Goal: Task Accomplishment & Management: Complete application form

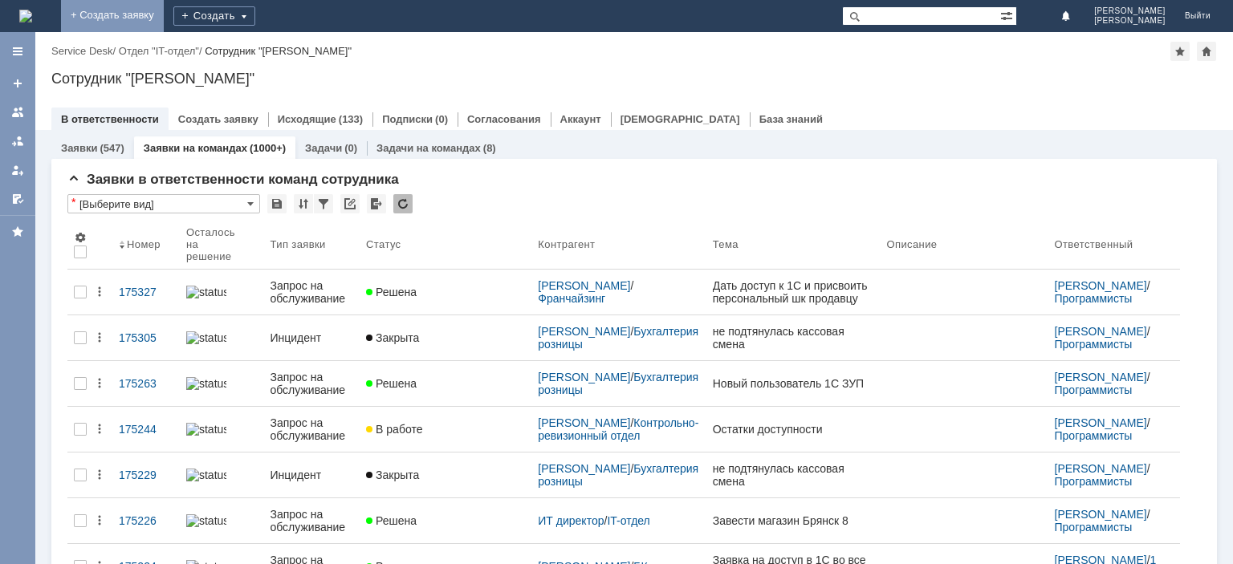
click at [164, 14] on link "+ Создать заявку" at bounding box center [112, 16] width 103 height 32
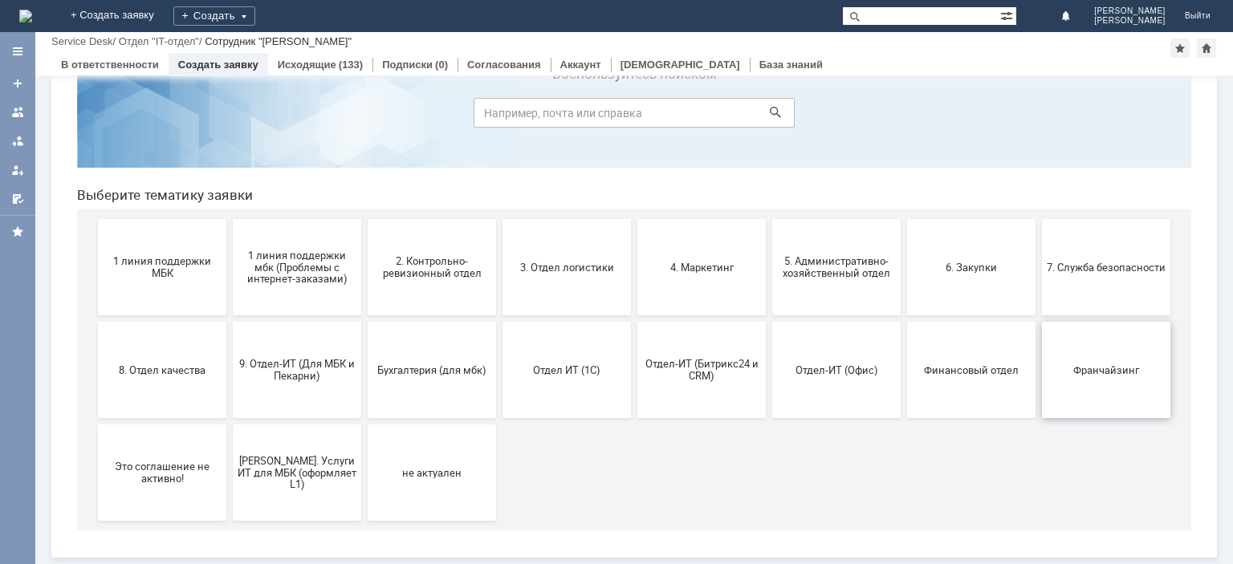
scroll to position [67, 0]
click at [1089, 367] on span "Франчайзинг" at bounding box center [1106, 370] width 119 height 12
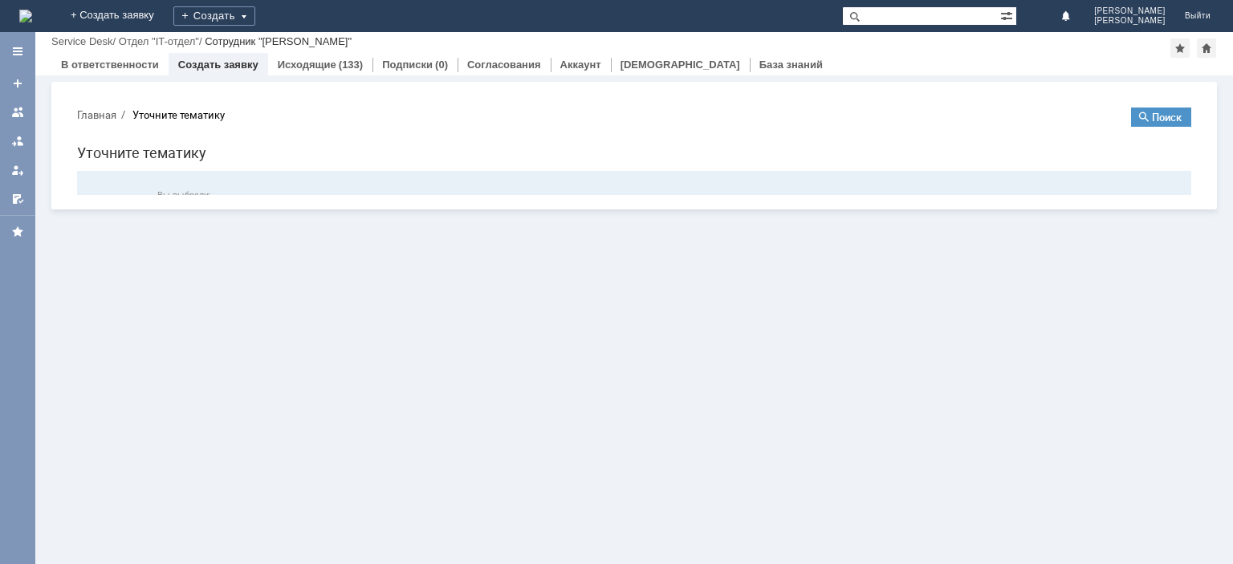
scroll to position [0, 0]
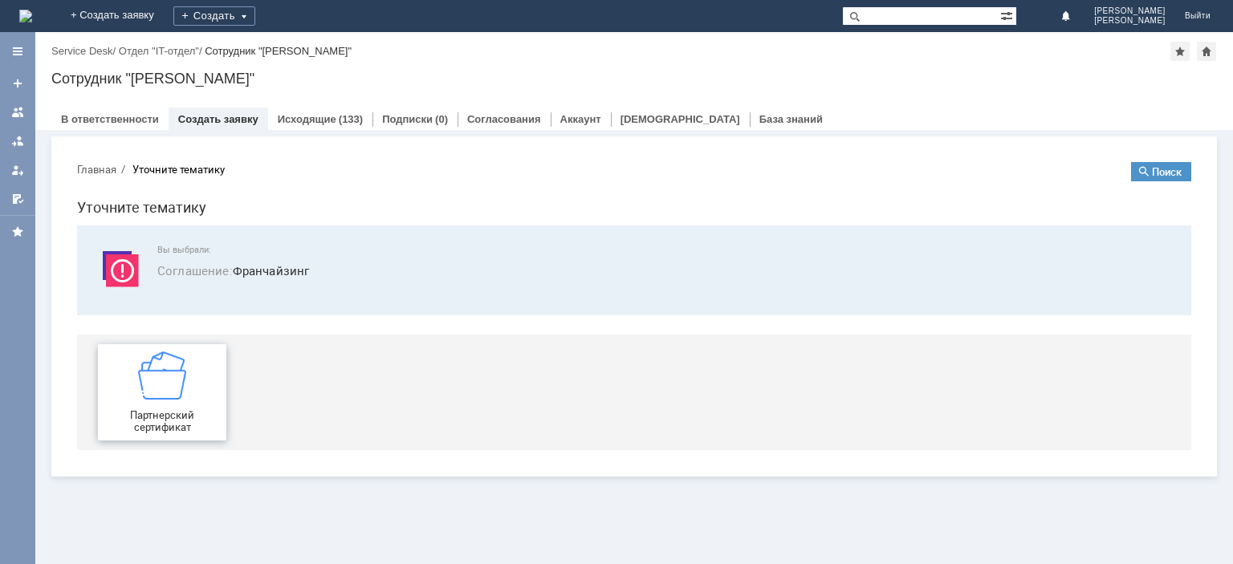
click at [156, 401] on div "Партнерский сертификат" at bounding box center [162, 393] width 119 height 82
click at [25, 112] on link at bounding box center [18, 113] width 26 height 26
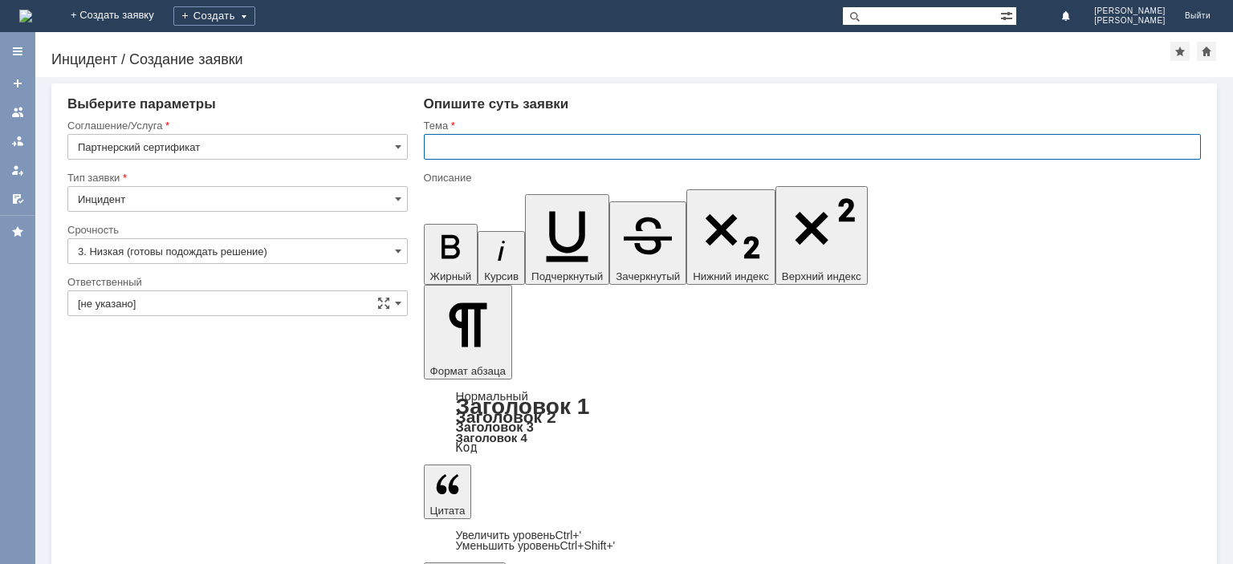
click at [485, 148] on input "text" at bounding box center [812, 147] width 777 height 26
type input "Погашение сертификата"
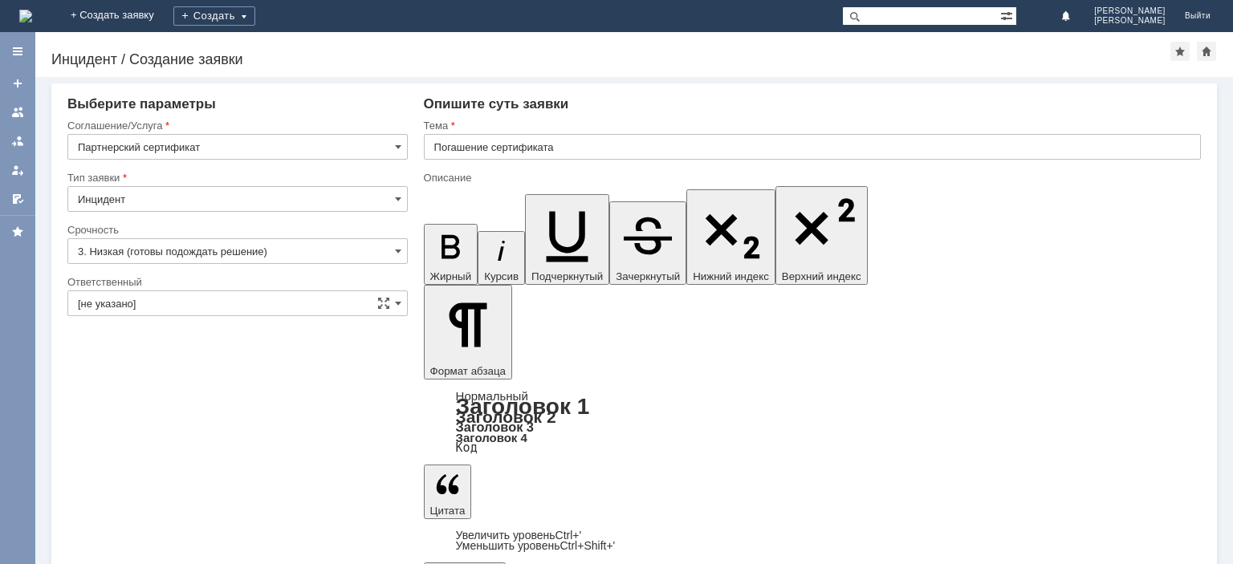
scroll to position [564, 24]
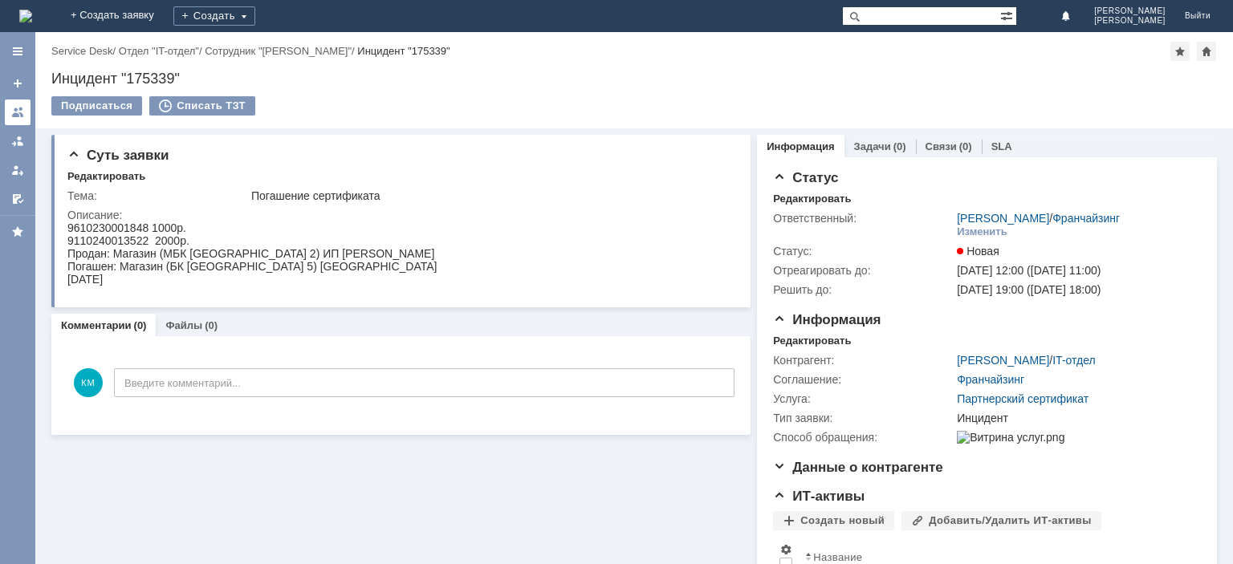
click at [14, 111] on div at bounding box center [17, 112] width 13 height 13
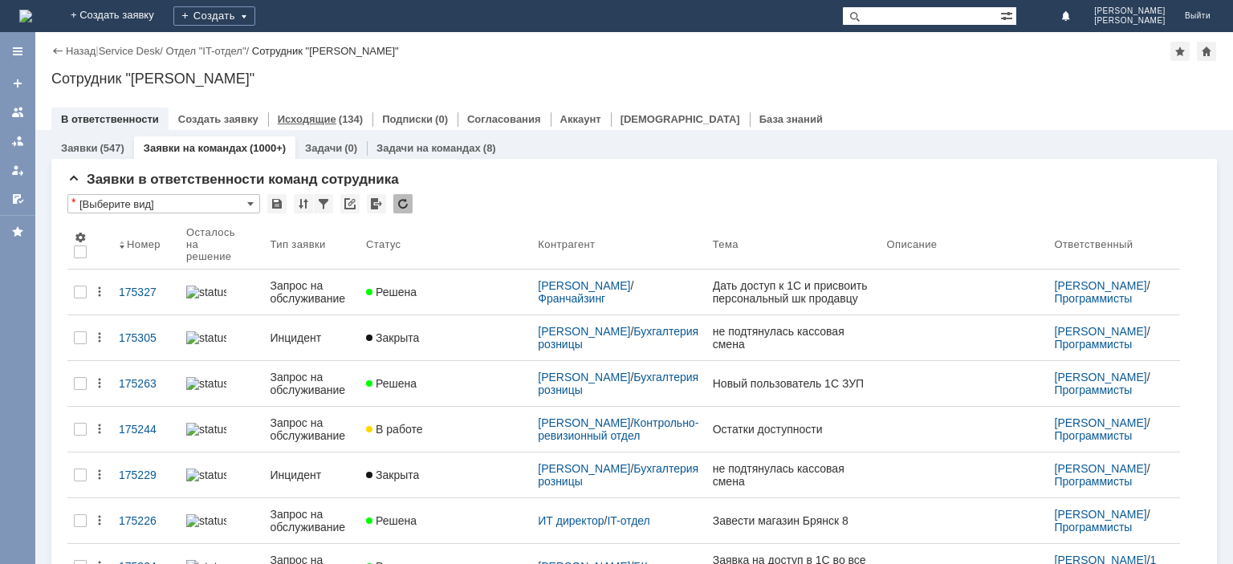
click at [300, 112] on div "Исходящие (134)" at bounding box center [320, 119] width 104 height 23
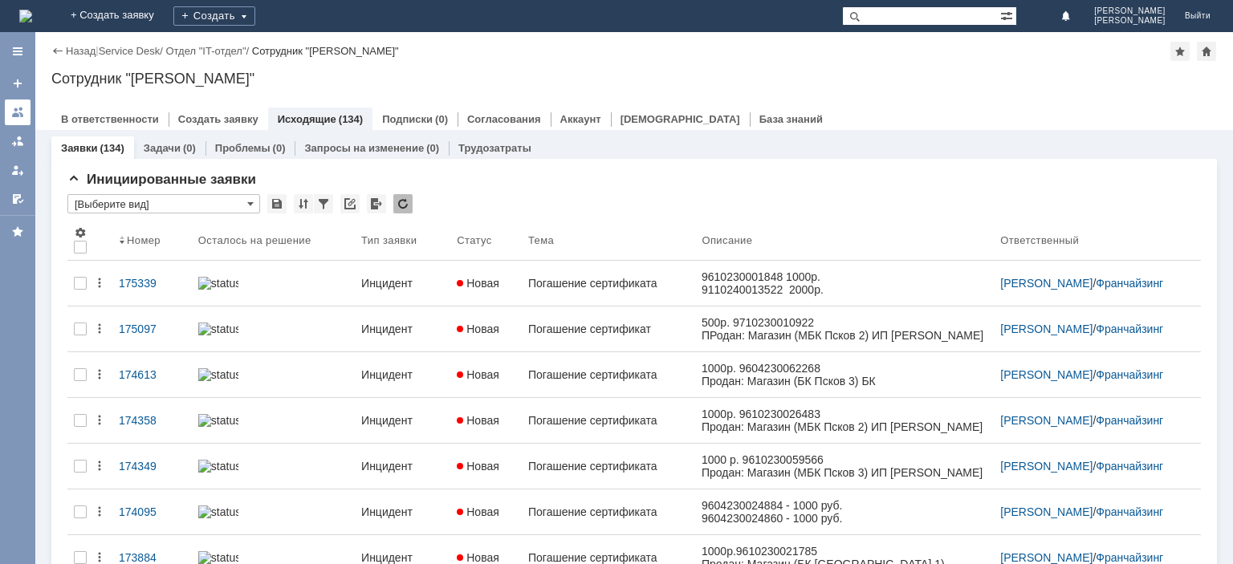
click at [22, 112] on div at bounding box center [17, 112] width 13 height 13
